Goal: Complete application form

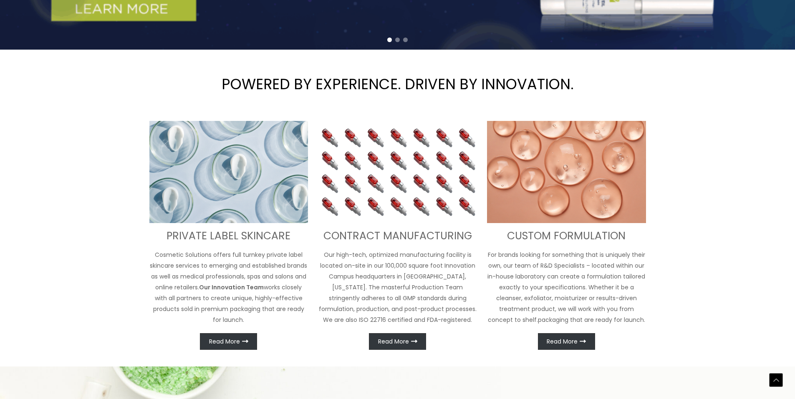
scroll to position [292, 0]
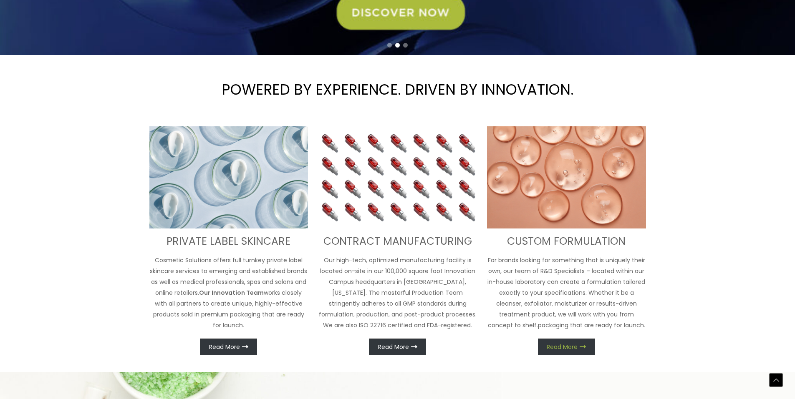
click at [579, 344] on link "Read More" at bounding box center [566, 347] width 57 height 17
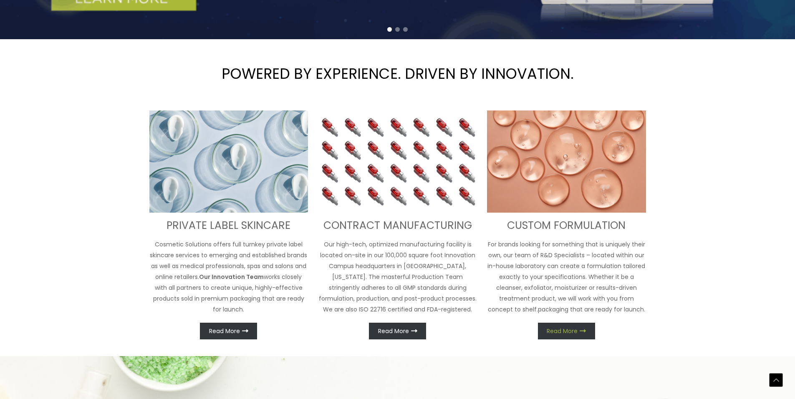
click at [581, 332] on icon at bounding box center [582, 331] width 6 height 6
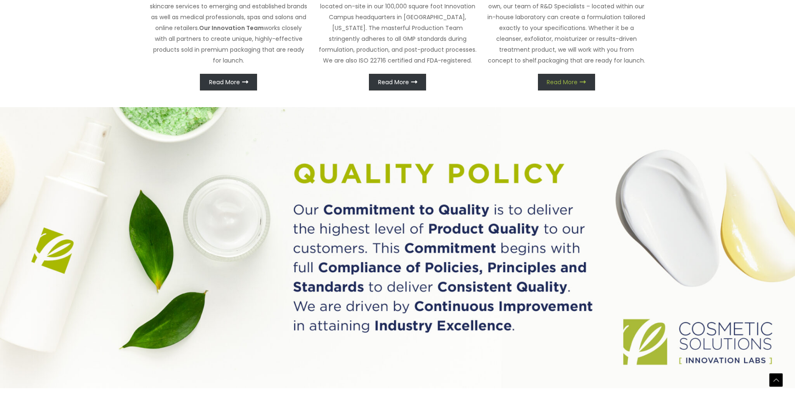
click at [566, 82] on span "Read More" at bounding box center [561, 82] width 31 height 6
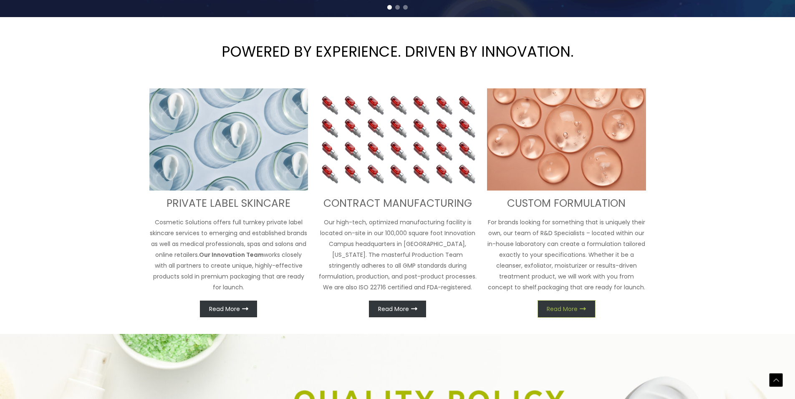
scroll to position [375, 0]
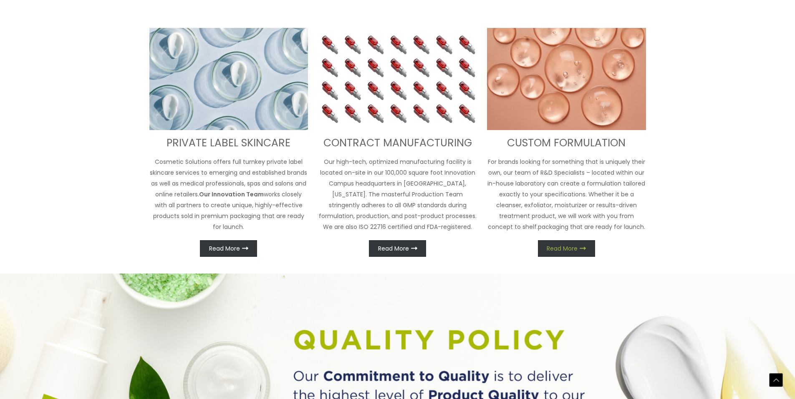
click at [578, 245] on link "Read More" at bounding box center [566, 248] width 57 height 17
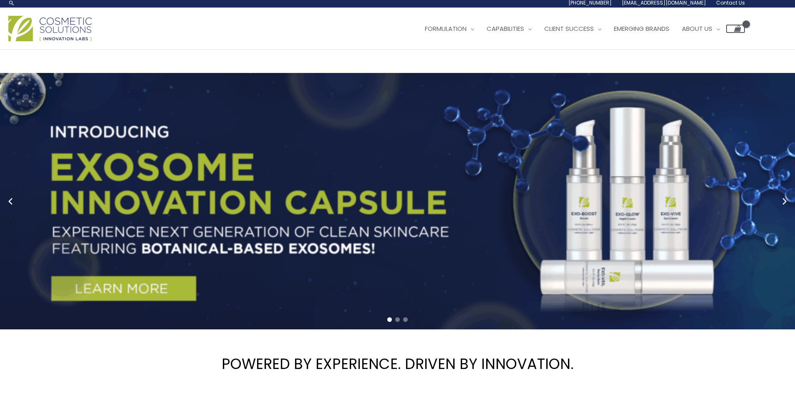
scroll to position [0, 0]
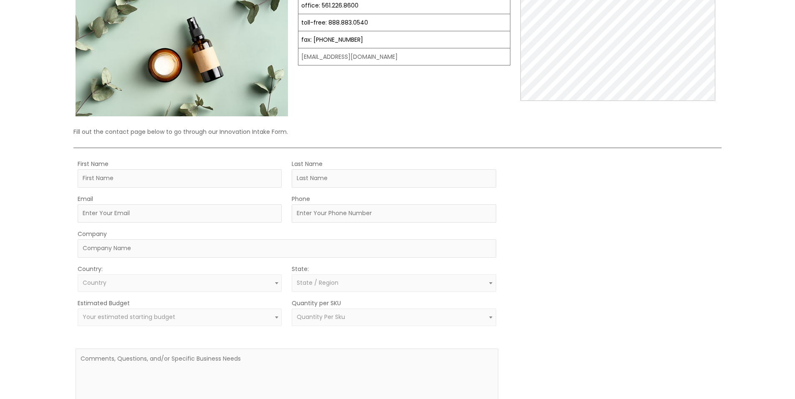
scroll to position [167, 0]
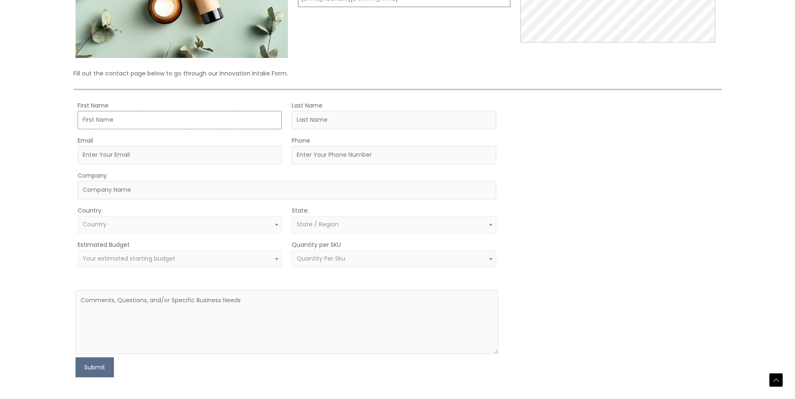
click at [163, 114] on input "First Name" at bounding box center [180, 120] width 204 height 18
type input "Sam"
click at [404, 114] on input "Last Name" at bounding box center [394, 120] width 204 height 18
type input "Bakri"
type input "[EMAIL_ADDRESS][DOMAIN_NAME]"
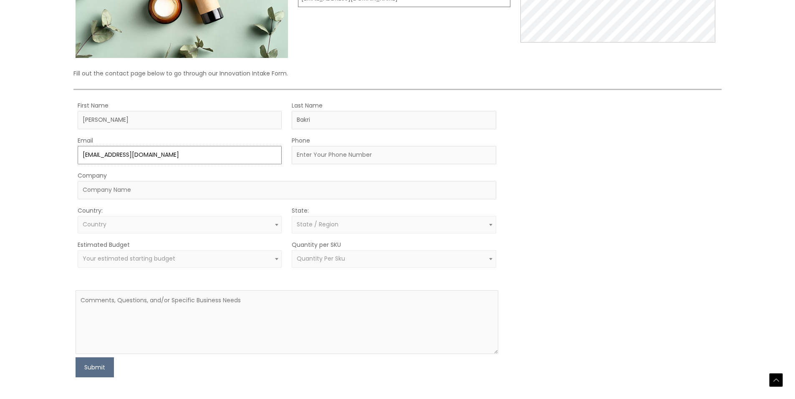
type input "2145191043"
select select "United States"
select select "Texas"
drag, startPoint x: 331, startPoint y: 154, endPoint x: 294, endPoint y: 155, distance: 36.3
click at [294, 155] on input "2145191043" at bounding box center [394, 155] width 204 height 18
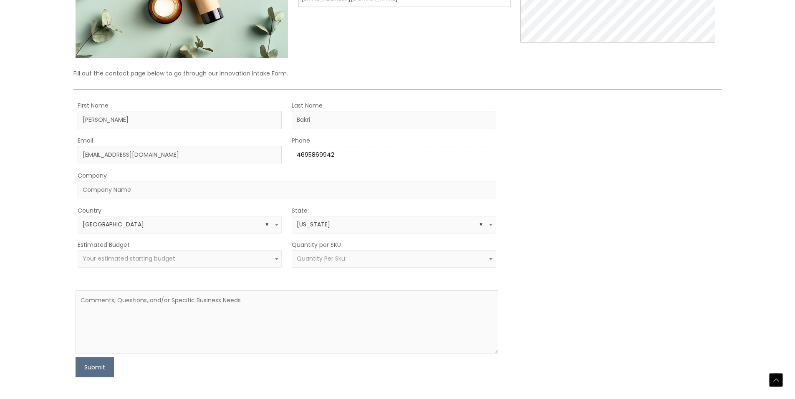
click at [308, 155] on input "4695869942" at bounding box center [394, 155] width 204 height 18
click at [295, 154] on input "469)5869942" at bounding box center [394, 155] width 204 height 18
click at [324, 155] on input "(469)5869942" at bounding box center [394, 155] width 204 height 18
type input "(469)586-9942"
click at [224, 190] on input "Company" at bounding box center [287, 190] width 418 height 18
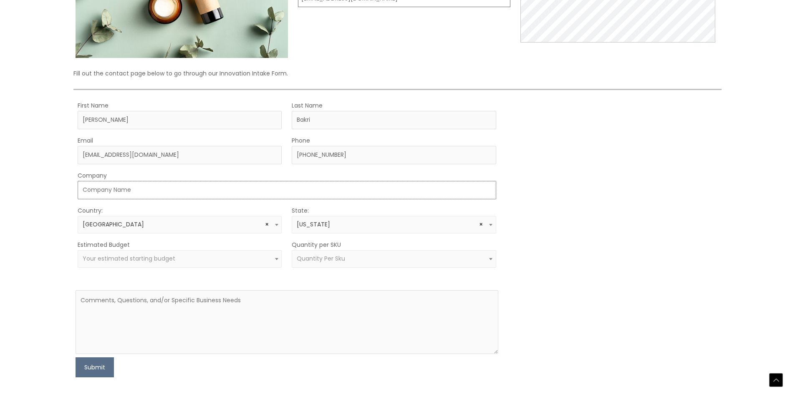
type input "Bakri Brothers Group LLC"
click at [220, 263] on span "Your estimated starting budget" at bounding box center [180, 259] width 194 height 8
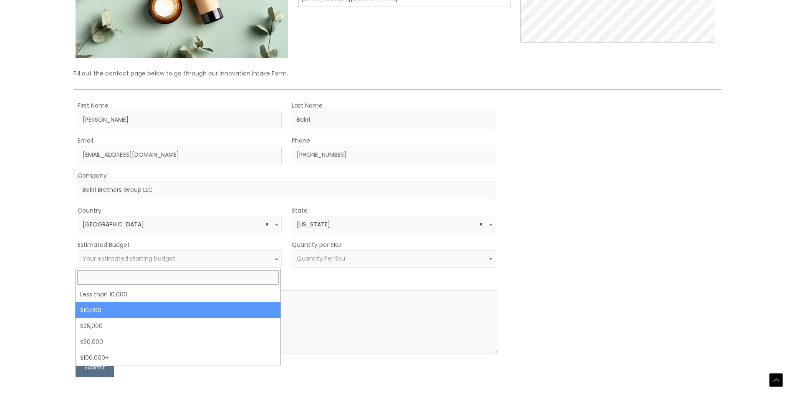
select select "10000"
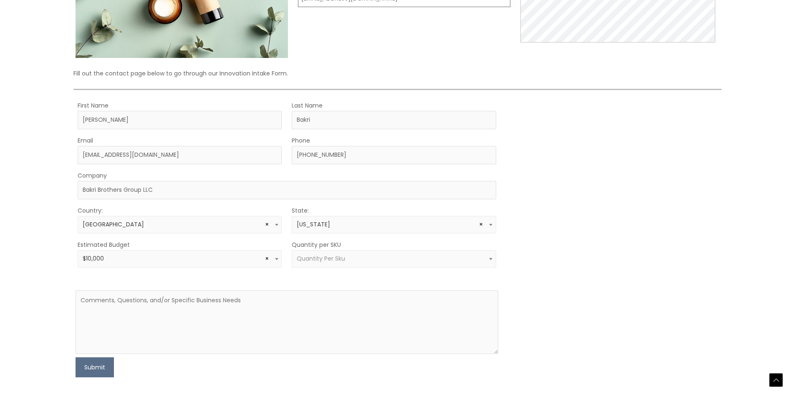
click at [350, 262] on span "Quantity Per Sku" at bounding box center [394, 259] width 194 height 8
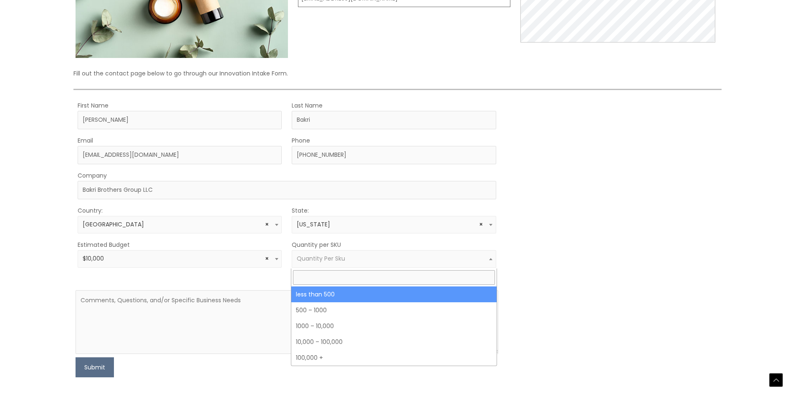
select select "3"
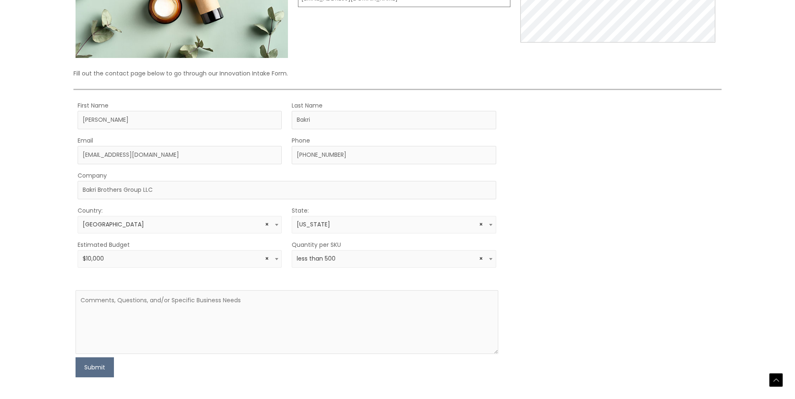
click at [639, 262] on div "MOQ TRIGGER STEP 2 TRIGGER" at bounding box center [613, 238] width 211 height 277
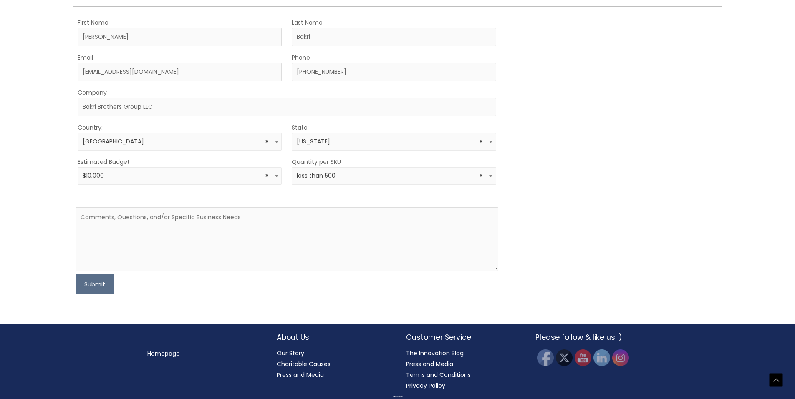
scroll to position [250, 0]
click at [238, 226] on textarea at bounding box center [286, 239] width 422 height 64
paste textarea "Hello [Manufacturer Name], I’m interested in developing a mineral sunscreen (SP…"
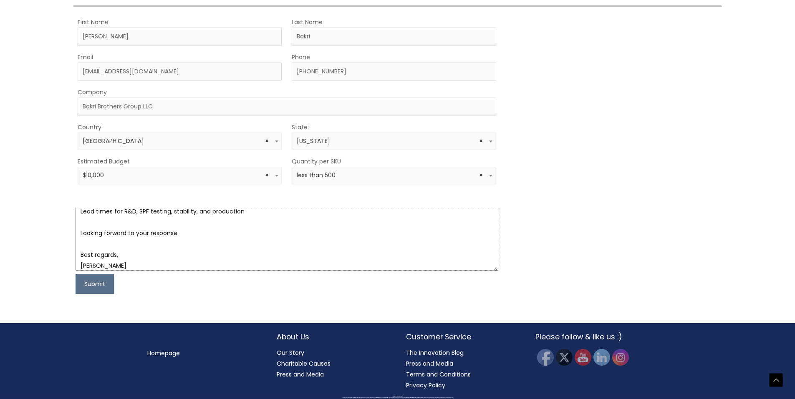
scroll to position [168, 0]
click at [180, 220] on textarea "Hello [Manufacturer Name], I’m interested in developing a mineral sunscreen (SP…" at bounding box center [286, 239] width 422 height 64
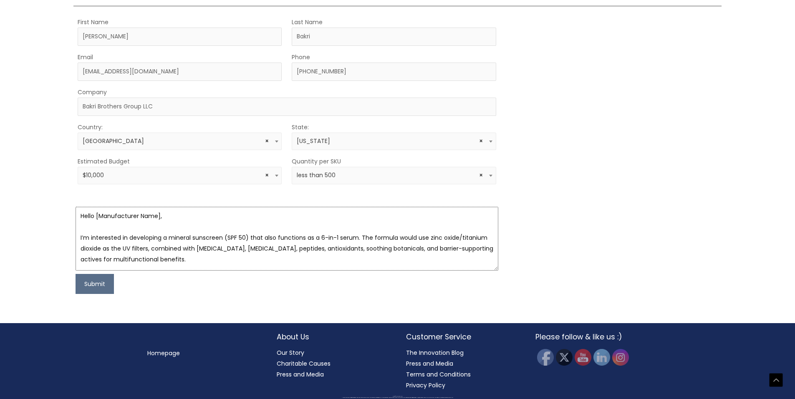
scroll to position [0, 0]
drag, startPoint x: 168, startPoint y: 220, endPoint x: 93, endPoint y: 221, distance: 74.7
click at [93, 221] on textarea "Hello [Manufacturer Name], I’m interested in developing a mineral sunscreen (SP…" at bounding box center [286, 239] width 422 height 64
click at [124, 217] on textarea "Hello I’m interested in developing a mineral sunscreen (SPF 50) that also funct…" at bounding box center [286, 239] width 422 height 64
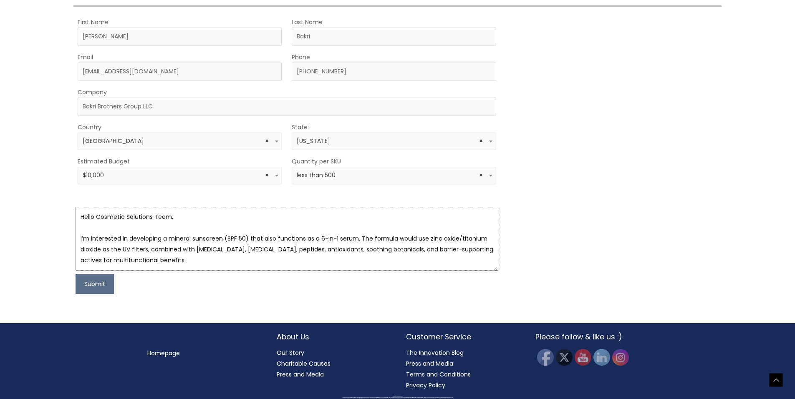
drag, startPoint x: 335, startPoint y: 238, endPoint x: 352, endPoint y: 238, distance: 17.1
click at [352, 238] on textarea "Hello Cosmetic Solutions Team, I’m interested in developing a mineral sunscreen…" at bounding box center [286, 239] width 422 height 64
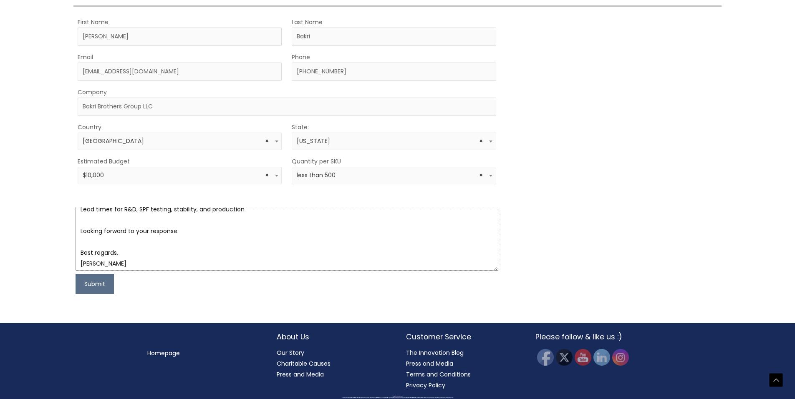
scroll to position [173, 0]
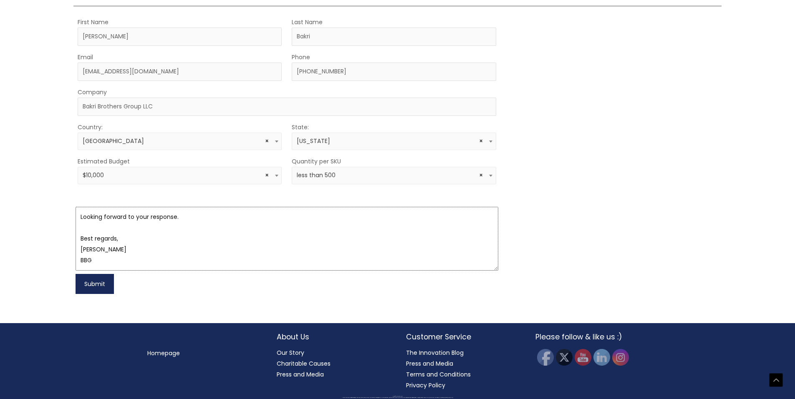
type textarea "Hello Cosmetic Solutions Team, I’m interested in developing a mineral sunscreen…"
click at [92, 284] on button "Submit" at bounding box center [94, 284] width 38 height 20
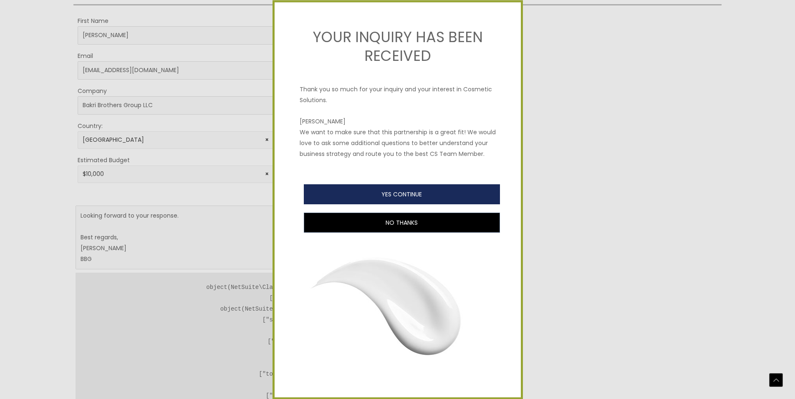
click at [391, 196] on button "YES CONTINUE" at bounding box center [402, 194] width 196 height 20
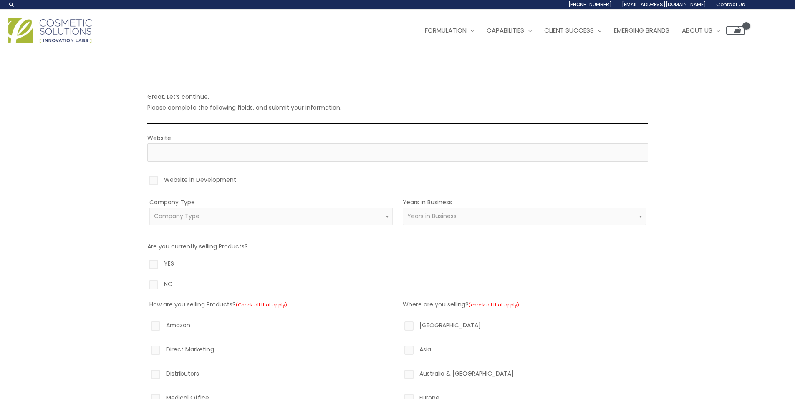
click at [211, 180] on label "Website in Development" at bounding box center [397, 181] width 500 height 14
click at [144, 180] on input "Website in Development" at bounding box center [141, 176] width 5 height 5
checkbox input "true"
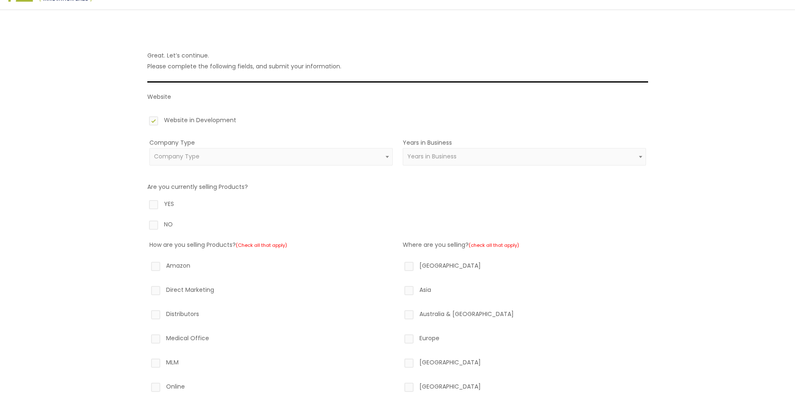
scroll to position [42, 0]
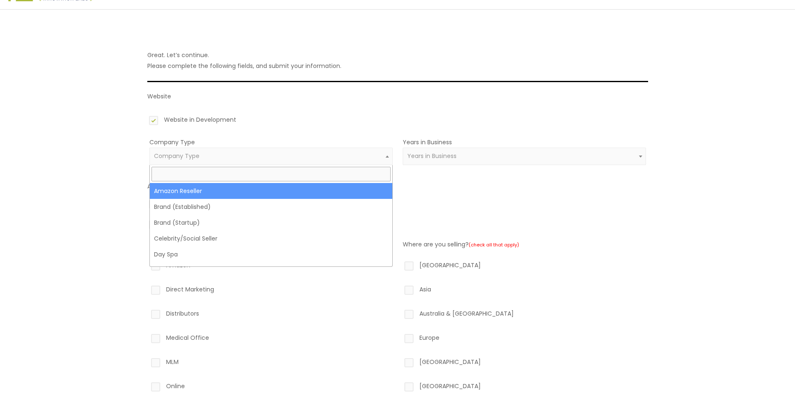
click at [307, 162] on span "Company Type" at bounding box center [270, 157] width 243 height 18
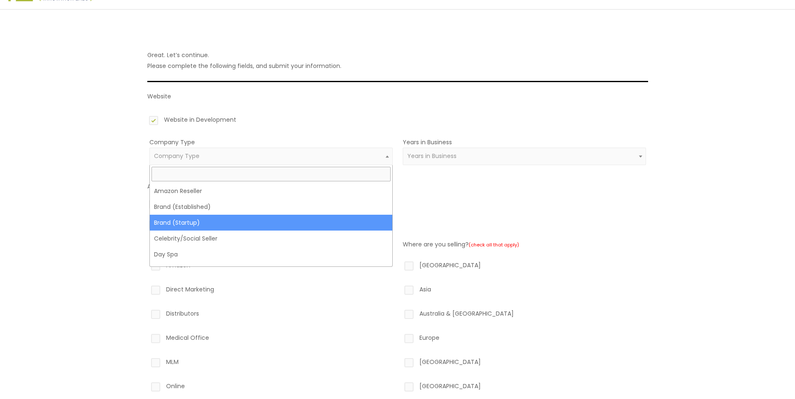
select select "39"
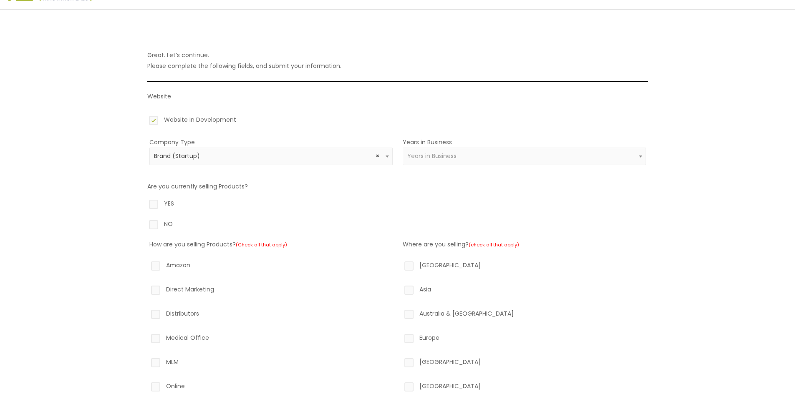
click at [448, 153] on span "Years in Business" at bounding box center [431, 156] width 49 height 8
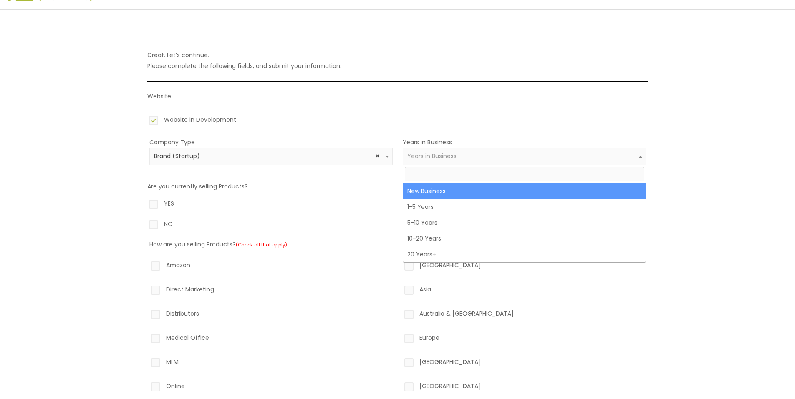
select select "1"
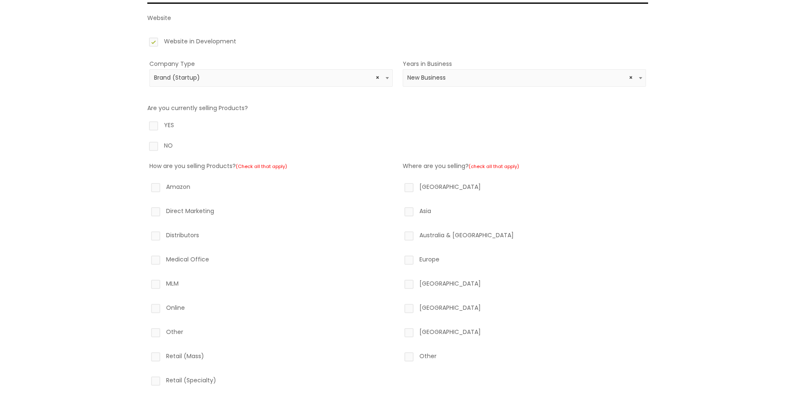
scroll to position [125, 0]
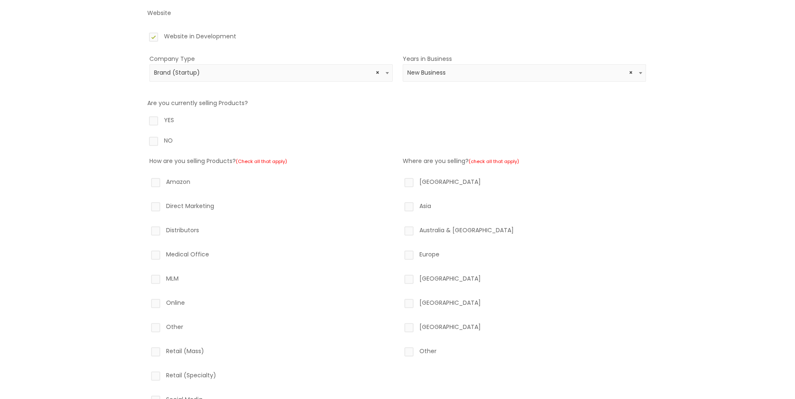
click at [151, 123] on label "YES" at bounding box center [397, 122] width 500 height 14
click at [144, 120] on input "YES" at bounding box center [141, 117] width 5 height 5
radio input "true"
click at [452, 71] on span "× New Business" at bounding box center [524, 73] width 234 height 8
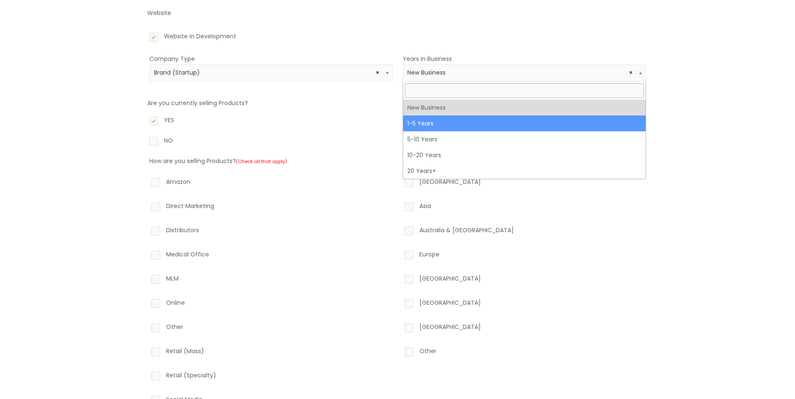
select select "2"
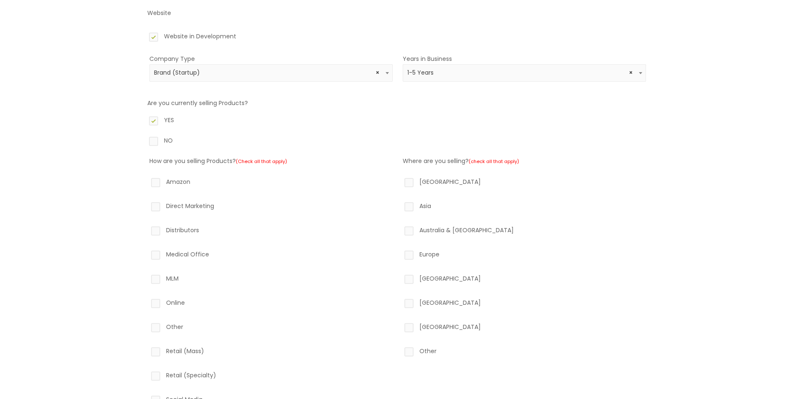
click at [379, 119] on label "YES" at bounding box center [397, 122] width 500 height 14
click at [144, 119] on input "YES" at bounding box center [141, 117] width 5 height 5
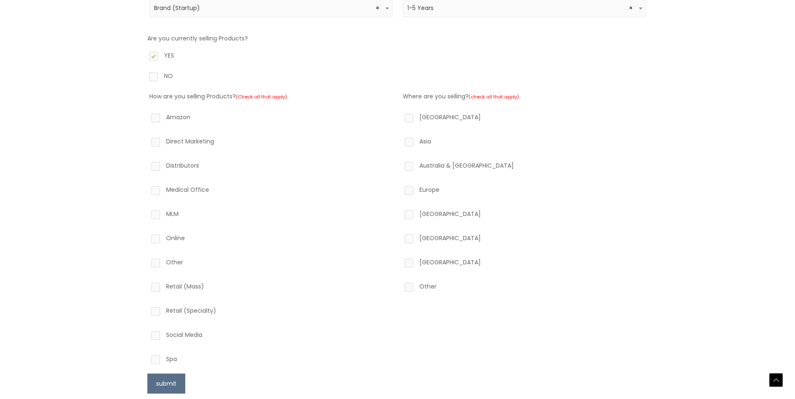
scroll to position [209, 0]
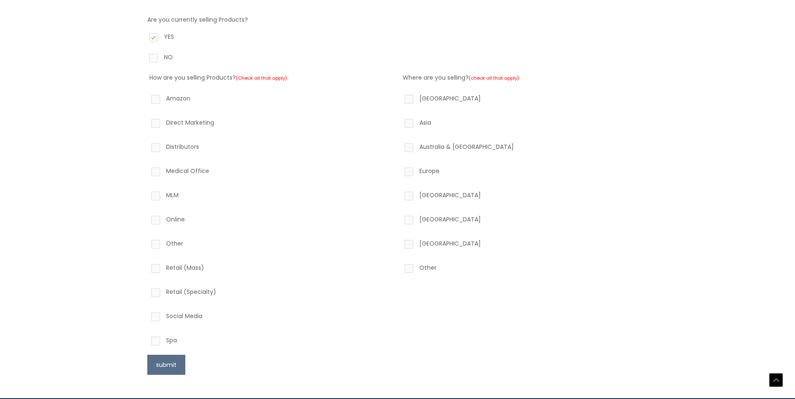
click at [172, 293] on label "Retail (Specialty)" at bounding box center [270, 294] width 243 height 14
click at [146, 292] on input "Retail (Specialty)" at bounding box center [143, 289] width 5 height 5
checkbox input "true"
click at [410, 98] on label "North America" at bounding box center [523, 100] width 243 height 14
click at [400, 98] on input "North America" at bounding box center [396, 95] width 5 height 5
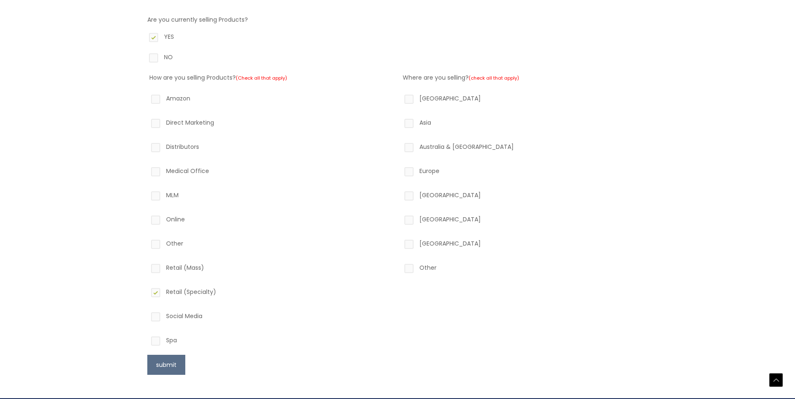
checkbox input "true"
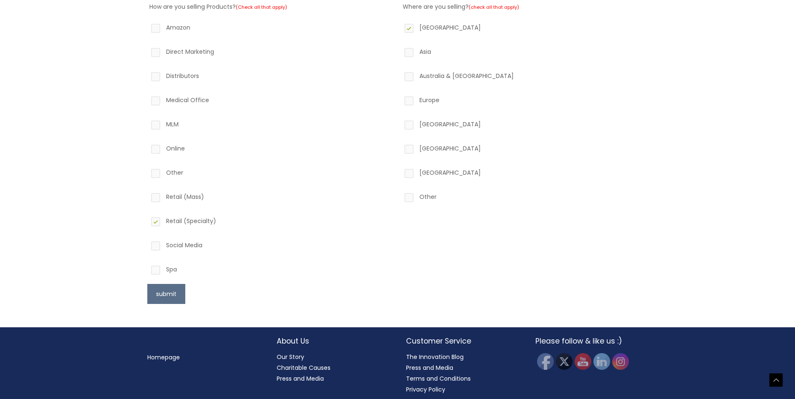
scroll to position [284, 0]
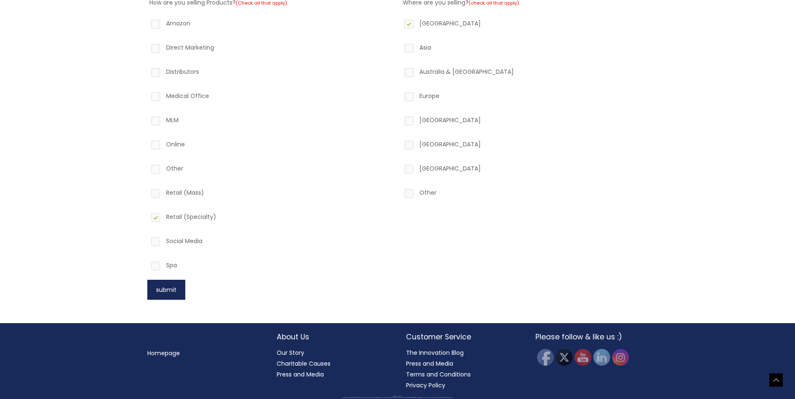
click at [166, 295] on button "submit" at bounding box center [166, 290] width 38 height 20
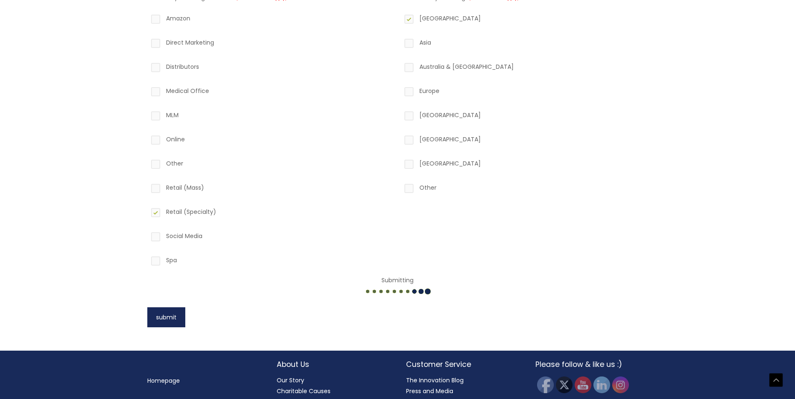
scroll to position [316, 0]
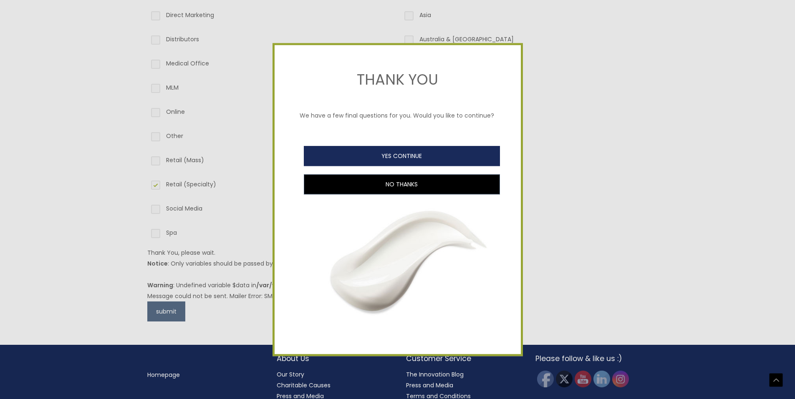
click at [375, 156] on button "YES CONTINUE" at bounding box center [402, 156] width 196 height 20
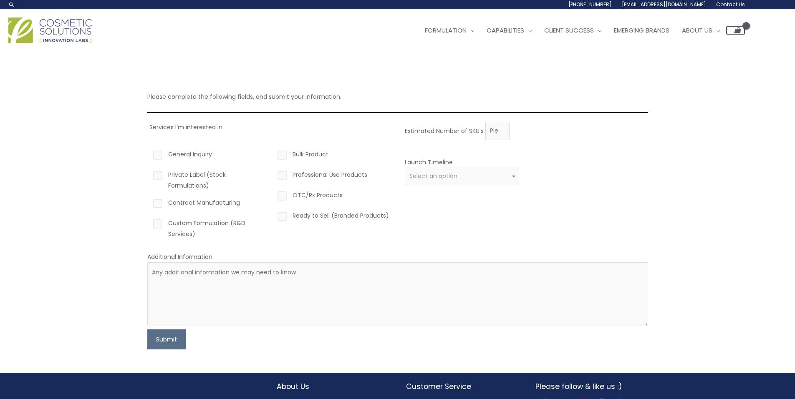
click at [203, 224] on label "Custom Formulation (R&D Services)" at bounding box center [208, 229] width 115 height 22
click at [148, 223] on input "Custom Formulation (R&D Services)" at bounding box center [145, 220] width 5 height 5
checkbox input "true"
click at [325, 194] on label "OTC/Rx Products" at bounding box center [333, 197] width 115 height 14
click at [273, 194] on input "OTC/Rx Products" at bounding box center [269, 192] width 5 height 5
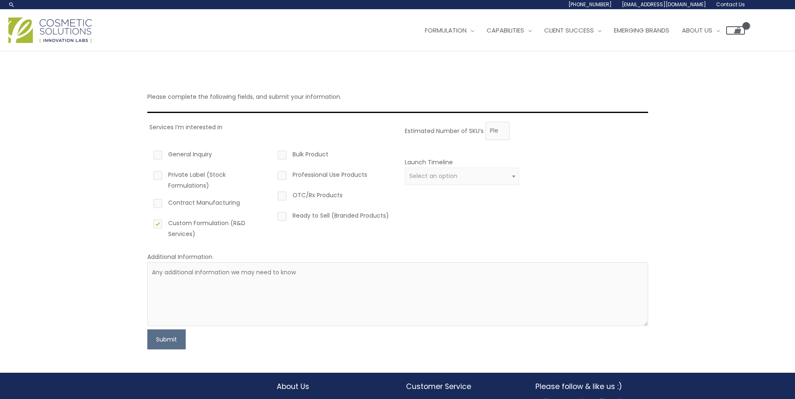
checkbox input "true"
click at [420, 176] on span "Select an option" at bounding box center [433, 176] width 48 height 8
select select "2"
click at [499, 129] on input "1" at bounding box center [497, 131] width 24 height 18
click at [500, 135] on input "0" at bounding box center [497, 131] width 24 height 18
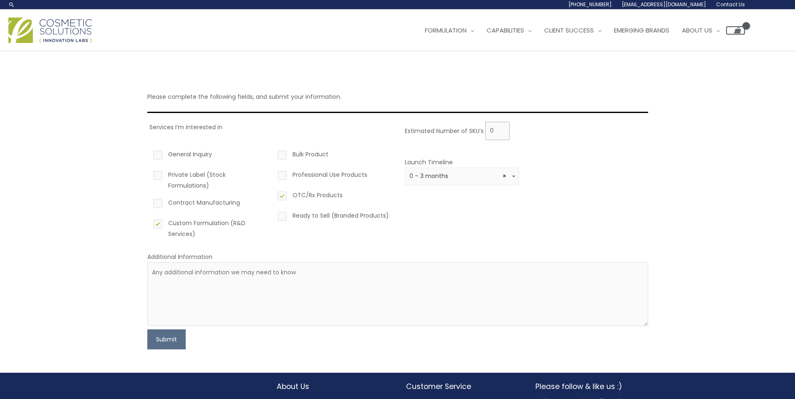
click at [500, 126] on input "0" at bounding box center [497, 131] width 24 height 18
click at [501, 128] on input "1" at bounding box center [497, 131] width 24 height 18
click at [501, 135] on input "0" at bounding box center [497, 131] width 24 height 18
click at [503, 134] on input "0" at bounding box center [497, 131] width 24 height 18
type input "1"
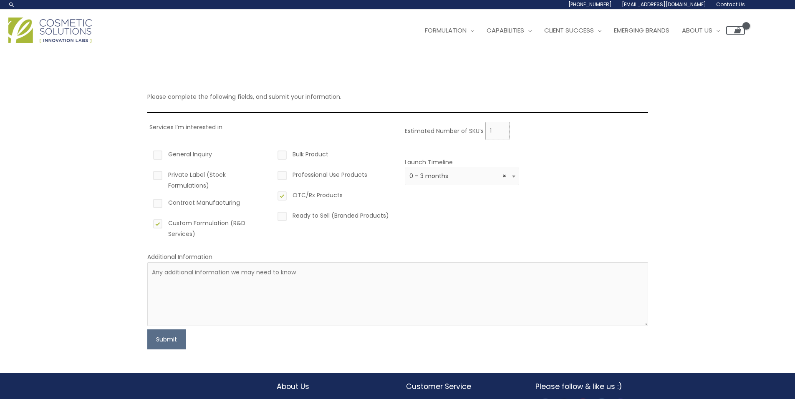
click at [500, 128] on input "1" at bounding box center [497, 131] width 24 height 18
click at [168, 342] on button "Submit" at bounding box center [166, 339] width 38 height 20
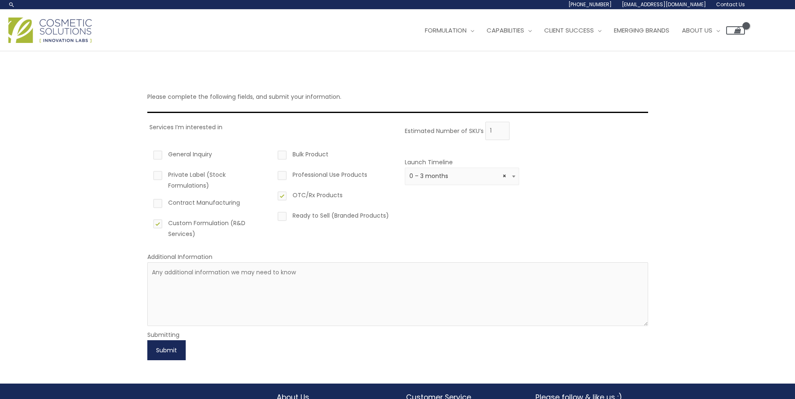
click at [174, 349] on button "Submit" at bounding box center [166, 350] width 38 height 20
click at [206, 277] on textarea at bounding box center [397, 294] width 500 height 64
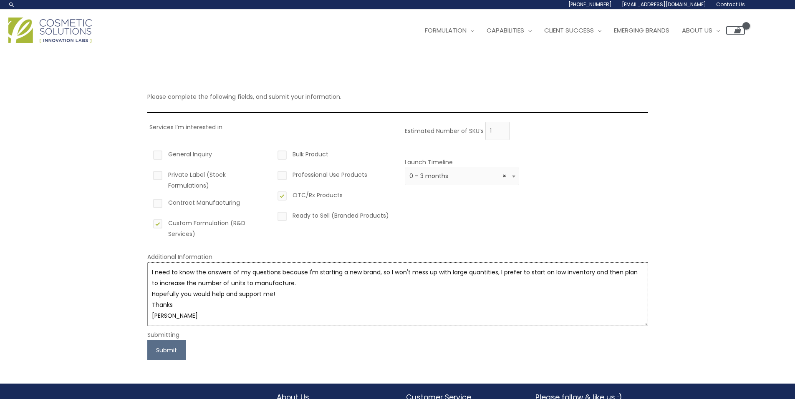
scroll to position [5, 0]
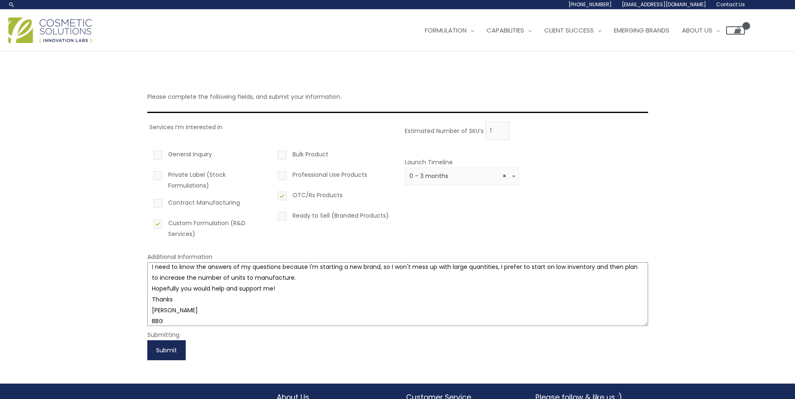
type textarea "I need to know the answers of my questions because I'm starting a new brand, so…"
click at [167, 352] on button "Submit" at bounding box center [166, 350] width 38 height 20
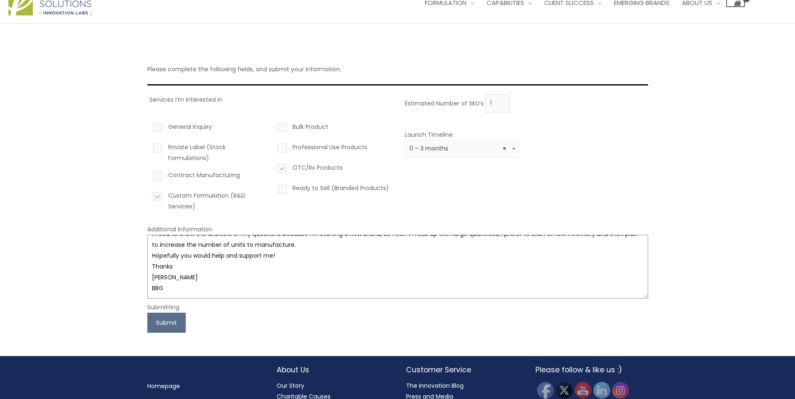
scroll to position [60, 0]
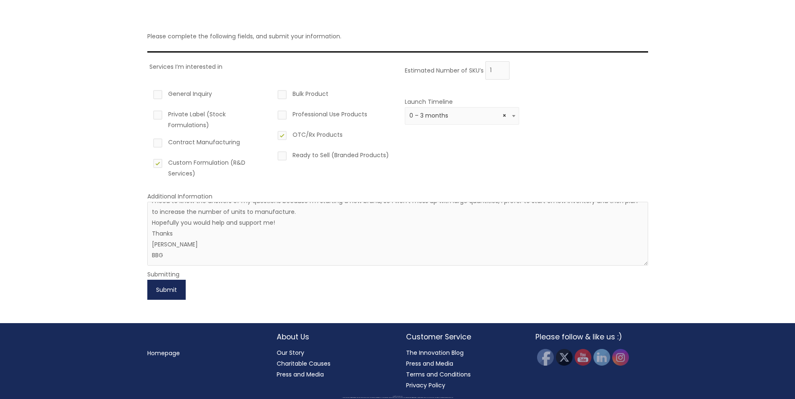
click at [178, 290] on button "Submit" at bounding box center [166, 290] width 38 height 20
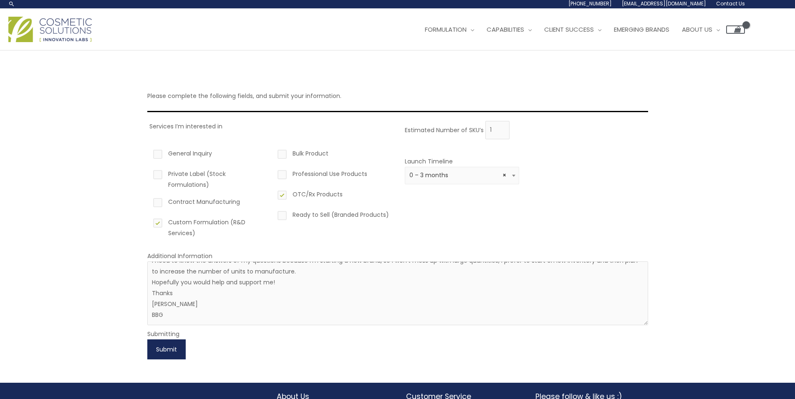
scroll to position [0, 0]
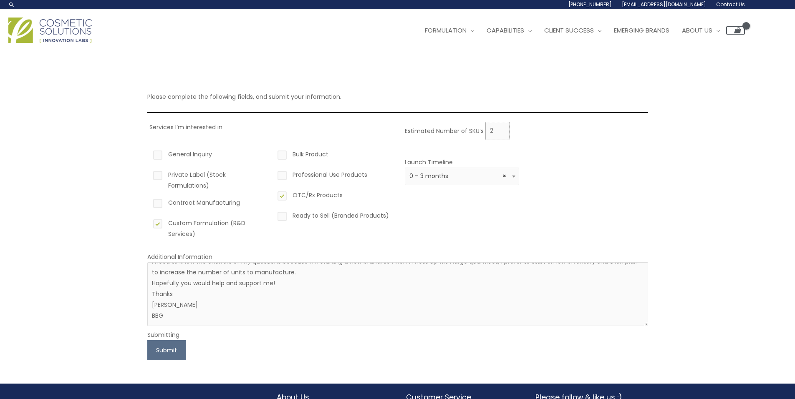
click at [501, 128] on input "2" at bounding box center [497, 131] width 24 height 18
click at [175, 354] on button "Submit" at bounding box center [166, 350] width 38 height 20
type input "1"
click at [500, 132] on input "1" at bounding box center [497, 131] width 24 height 18
click at [170, 347] on button "Submit" at bounding box center [166, 350] width 38 height 20
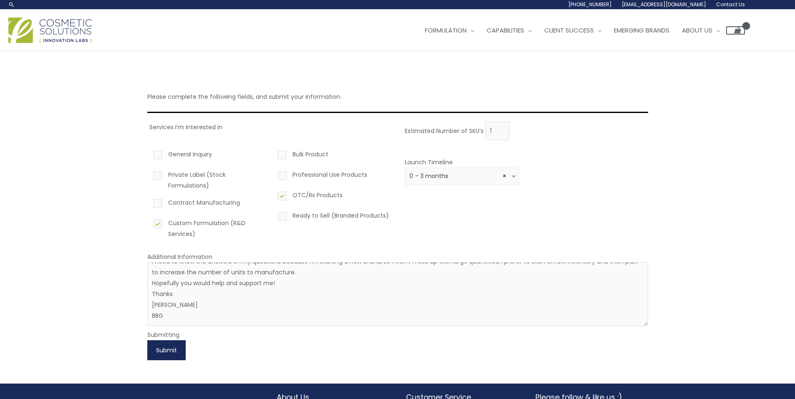
click at [170, 347] on button "Submit" at bounding box center [166, 350] width 38 height 20
click at [158, 348] on button "Submit" at bounding box center [166, 350] width 38 height 20
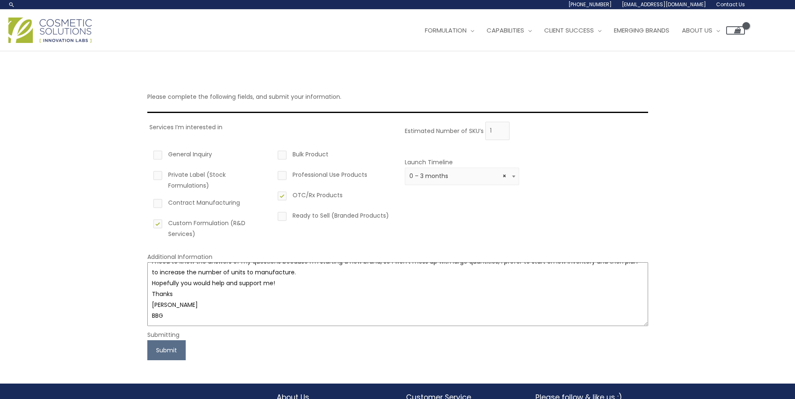
click at [225, 291] on textarea "I need to know the answers of my questions because I'm starting a new brand, so…" at bounding box center [397, 294] width 500 height 64
click at [114, 291] on div "Please complete the following fields, and submit your information. Services I’m…" at bounding box center [397, 217] width 795 height 332
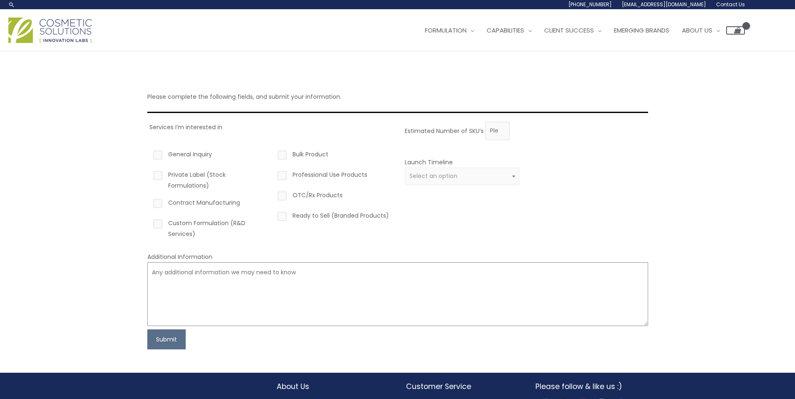
click at [261, 280] on textarea at bounding box center [397, 294] width 500 height 64
paste textarea "I need to know the answers of my questions because I'm starting a new brand, so…"
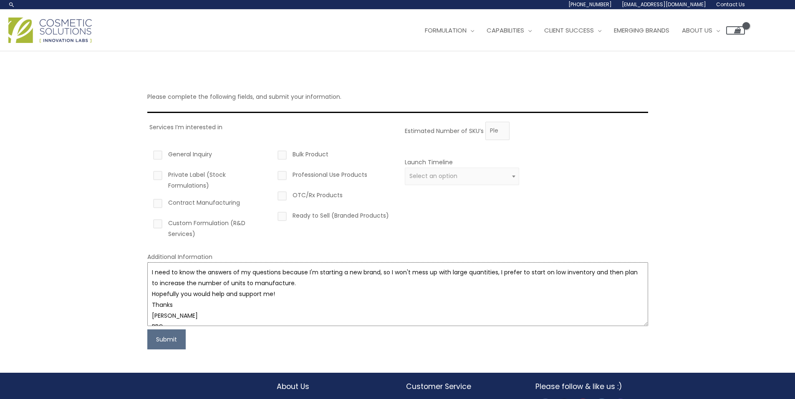
scroll to position [5, 0]
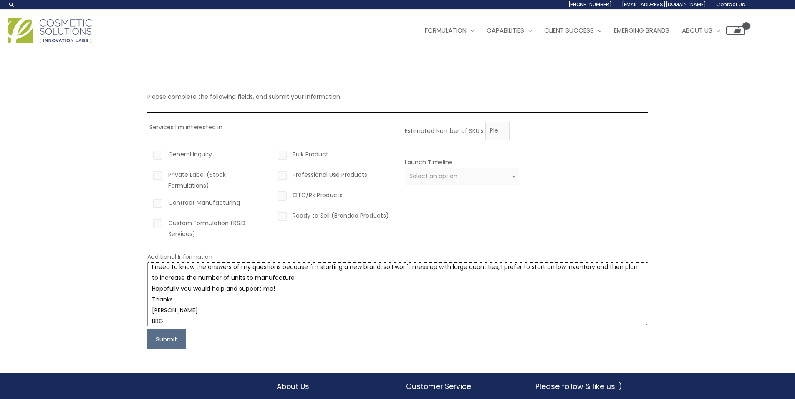
type textarea "I need to know the answers of my questions because I'm starting a new brand, so…"
click at [160, 227] on label "Custom Formulation (R&D Services)" at bounding box center [208, 229] width 115 height 22
click at [148, 223] on input "Custom Formulation (R&D Services)" at bounding box center [145, 220] width 5 height 5
checkbox input "true"
click at [283, 196] on label "OTC/Rx Products" at bounding box center [333, 197] width 115 height 14
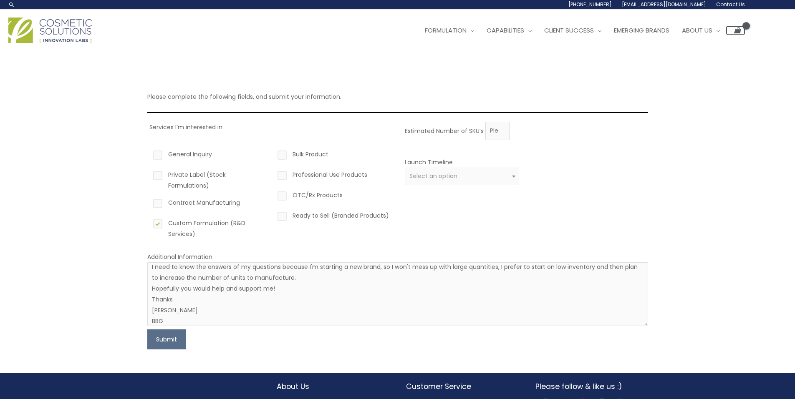
click at [273, 195] on input "OTC/Rx Products" at bounding box center [269, 192] width 5 height 5
checkbox input "true"
click at [470, 172] on span "Select an option" at bounding box center [461, 176] width 105 height 8
select select "2"
click at [176, 339] on button "Submit" at bounding box center [166, 339] width 38 height 20
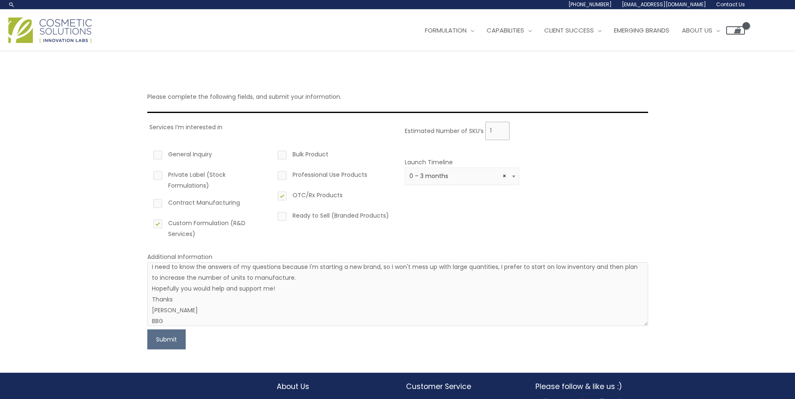
type input "1"
click at [502, 126] on input "1" at bounding box center [497, 131] width 24 height 18
click at [163, 336] on button "Submit" at bounding box center [166, 339] width 38 height 20
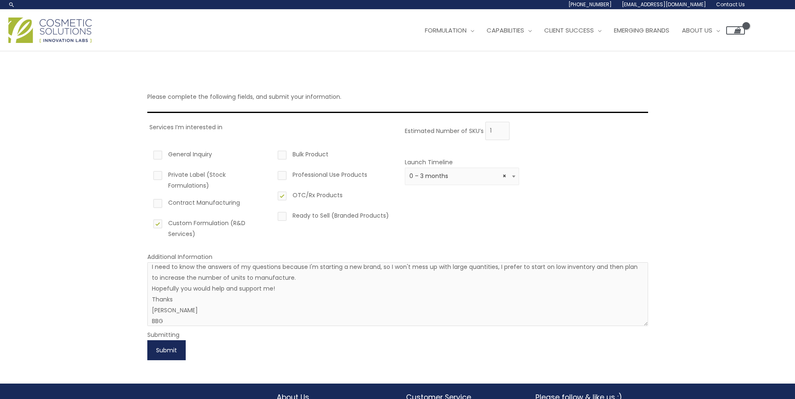
click at [168, 357] on button "Submit" at bounding box center [166, 350] width 38 height 20
